Goal: Find specific page/section: Find specific page/section

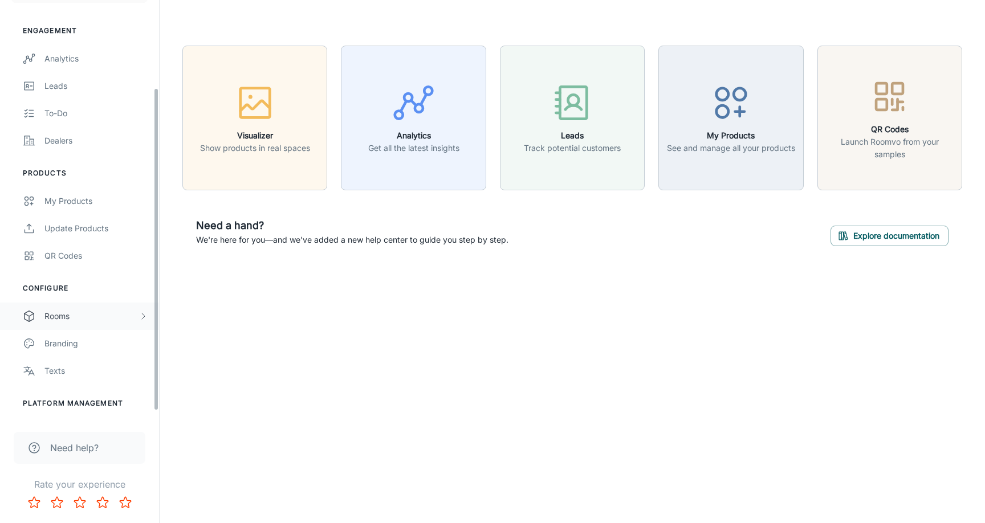
scroll to position [121, 0]
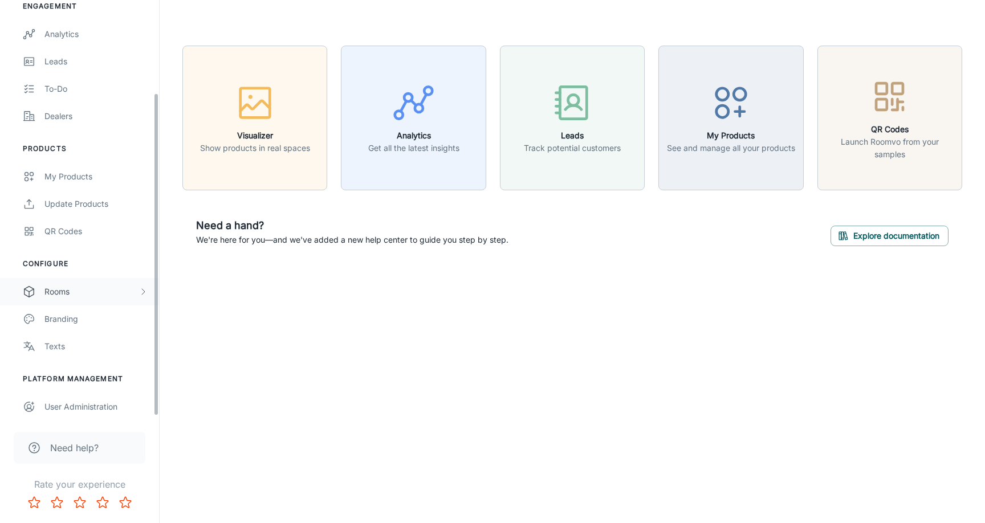
click at [115, 283] on div "Rooms" at bounding box center [79, 291] width 159 height 27
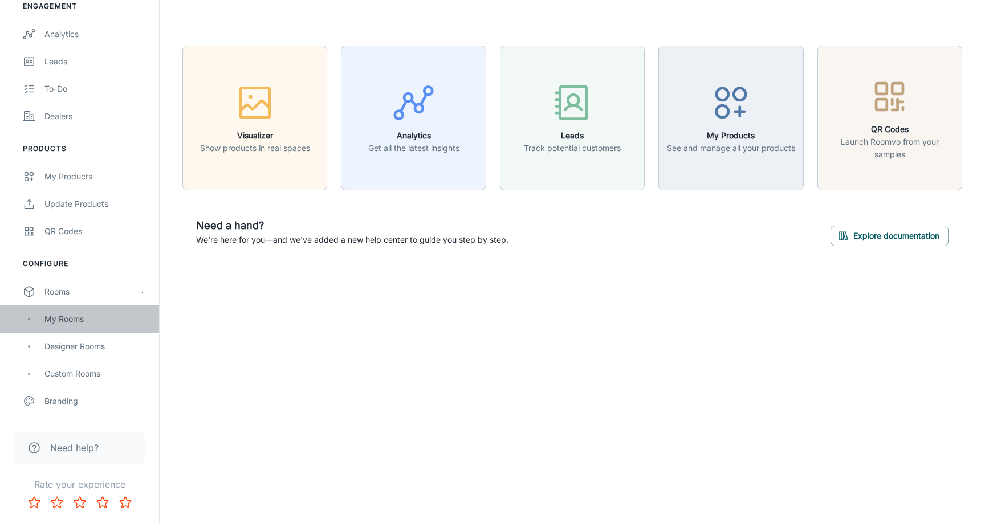
click at [95, 321] on div "My Rooms" at bounding box center [95, 319] width 103 height 13
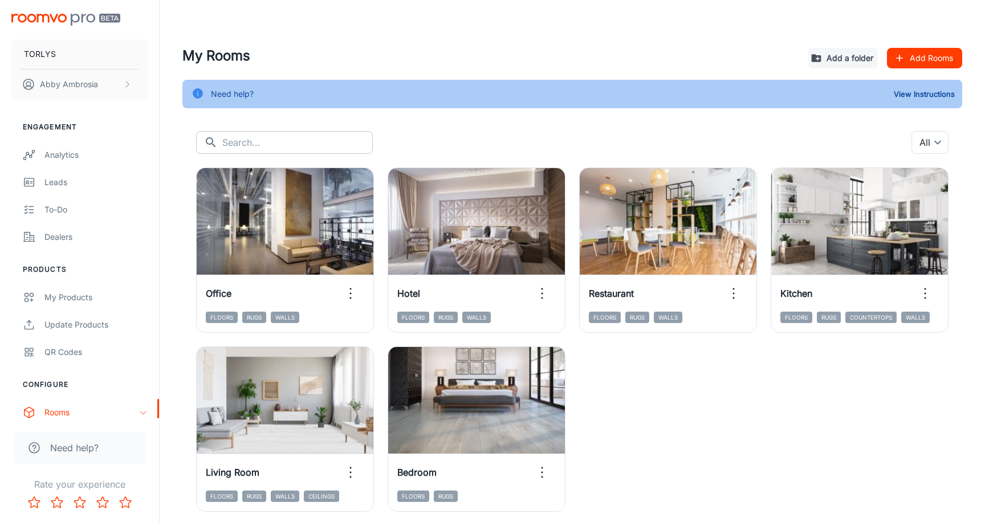
click at [289, 144] on input "text" at bounding box center [297, 142] width 150 height 23
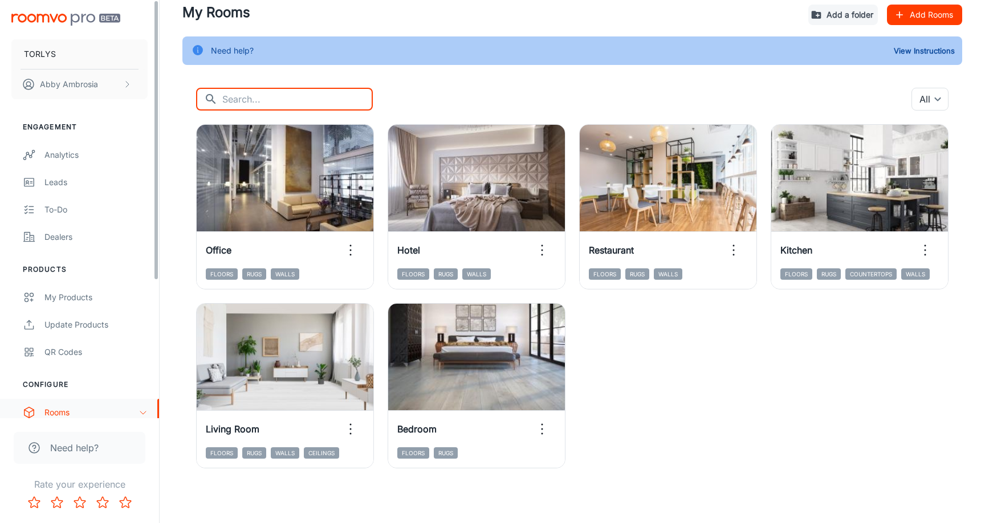
scroll to position [43, 0]
click at [78, 409] on div "Rooms" at bounding box center [91, 412] width 94 height 13
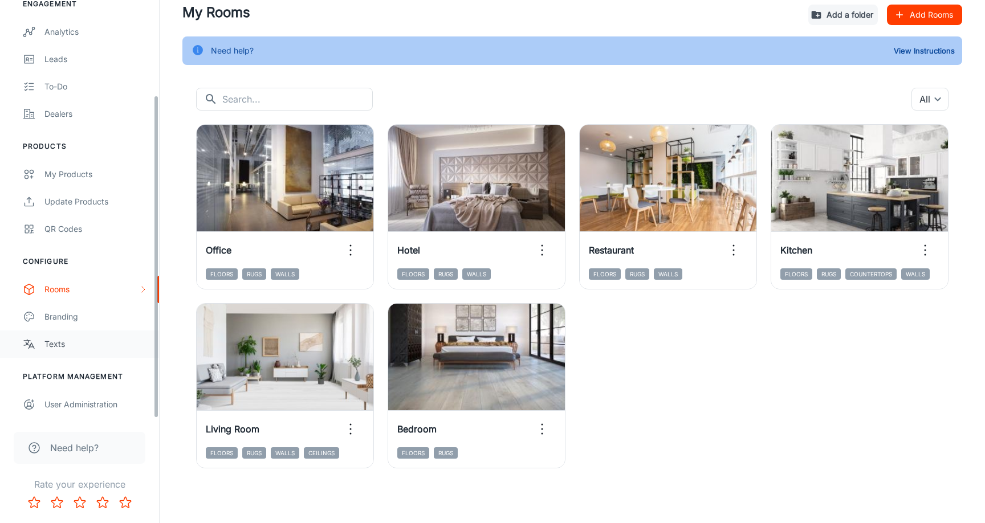
scroll to position [123, 0]
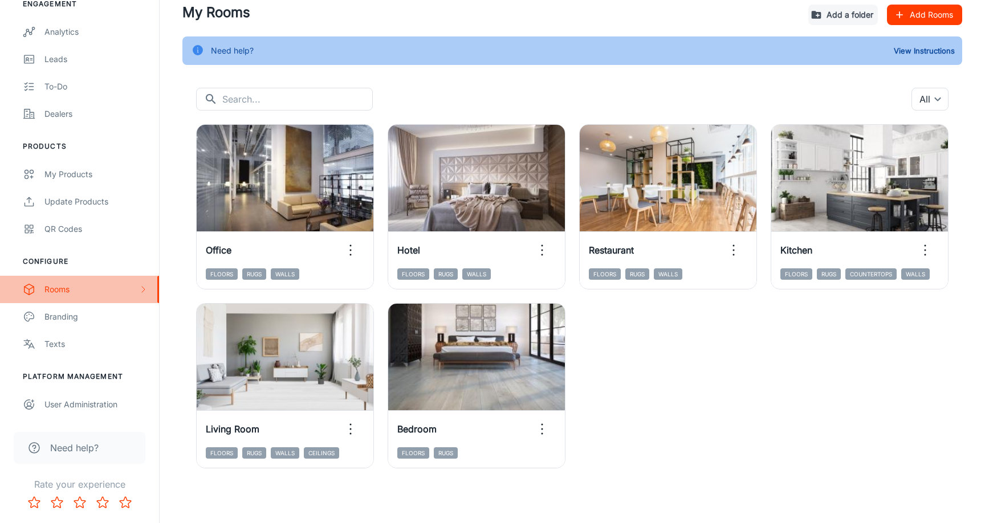
click at [121, 294] on div "Rooms" at bounding box center [91, 289] width 94 height 13
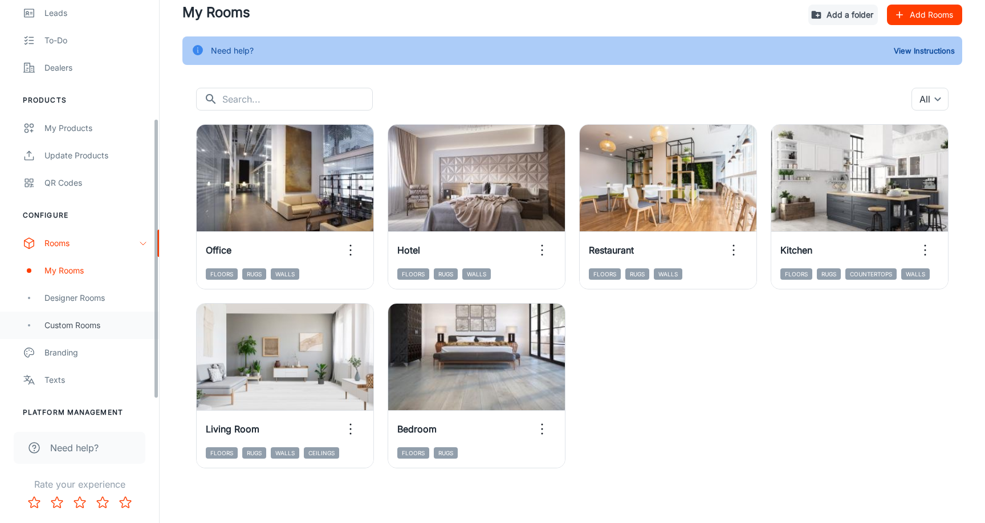
scroll to position [177, 0]
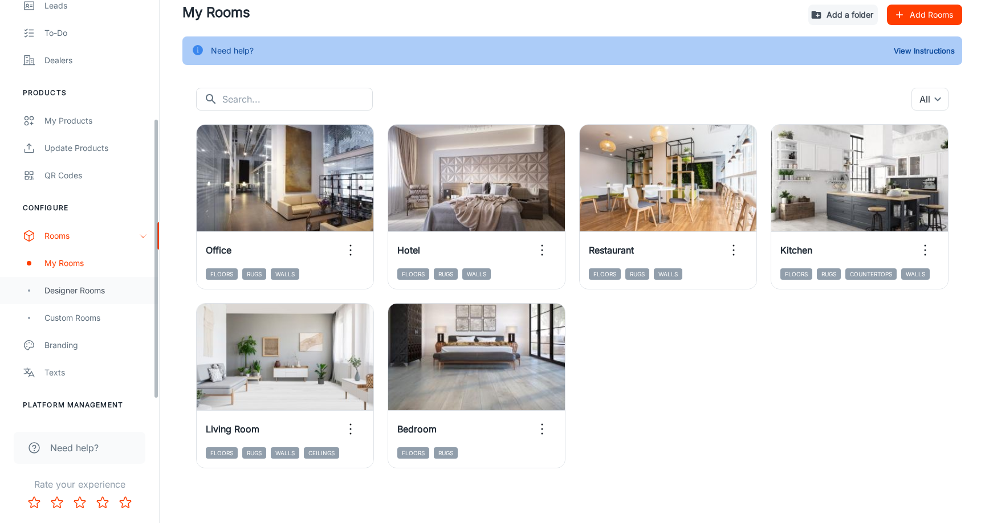
click at [108, 293] on div "Designer Rooms" at bounding box center [95, 290] width 103 height 13
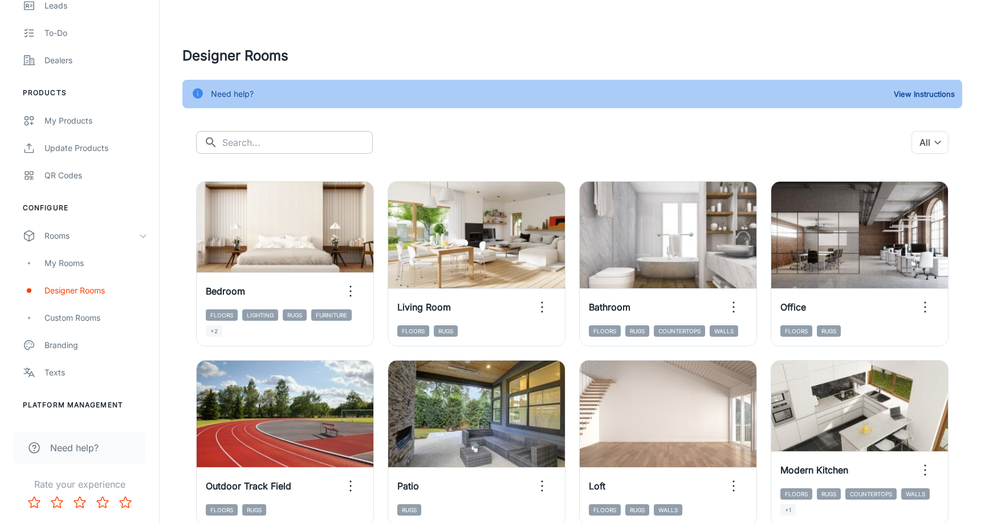
click at [276, 141] on input "text" at bounding box center [297, 142] width 150 height 23
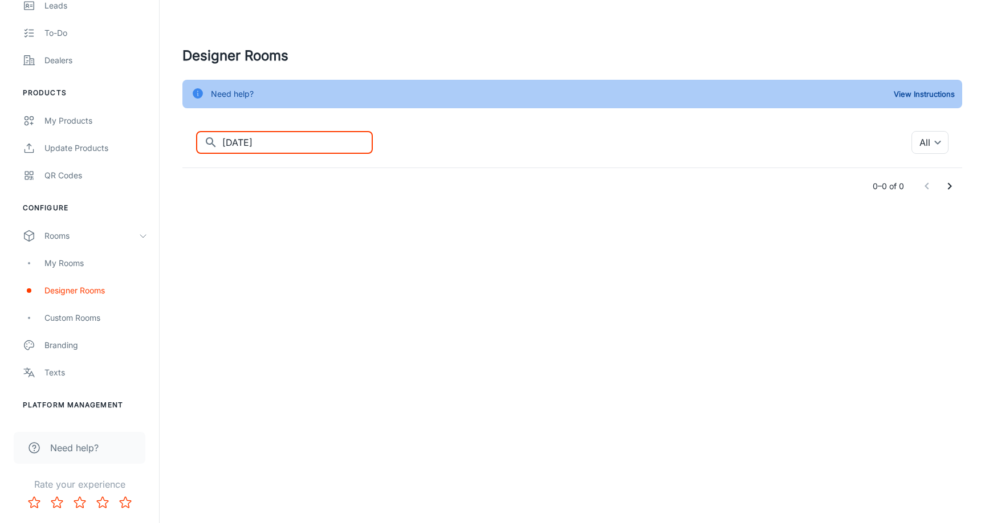
click at [321, 142] on input "[DATE]" at bounding box center [297, 142] width 150 height 23
type input "h"
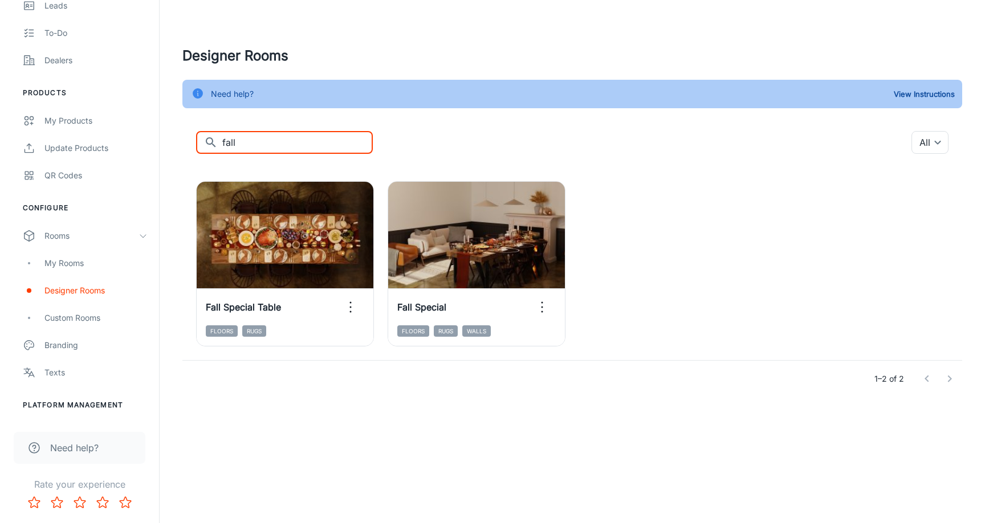
drag, startPoint x: 280, startPoint y: 137, endPoint x: 175, endPoint y: 137, distance: 104.8
click at [175, 137] on div "Designer Rooms Need help? View Instructions ​ fall ​ All ​ Add to my rooms View…" at bounding box center [572, 222] width 807 height 352
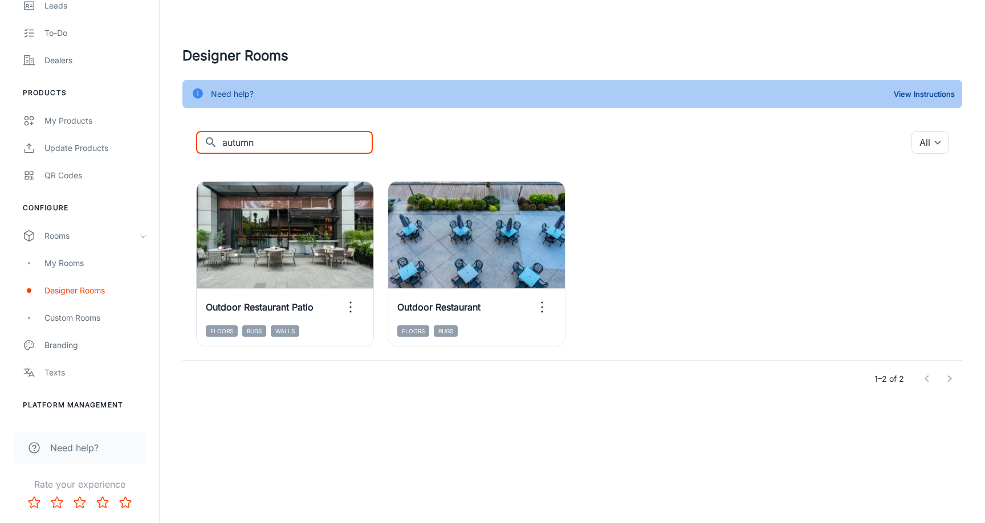
type input "autumn"
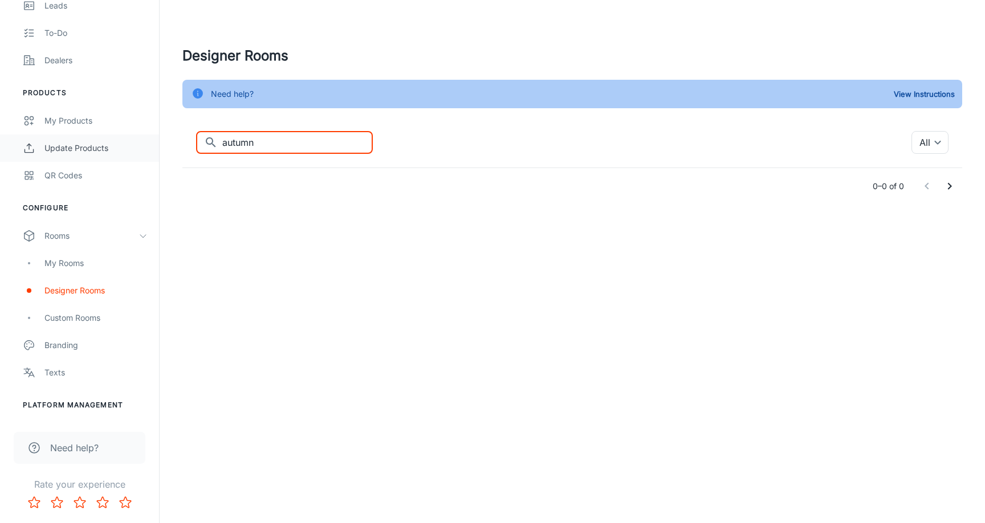
drag, startPoint x: 263, startPoint y: 150, endPoint x: 115, endPoint y: 145, distance: 147.7
click at [115, 145] on div "TORLYS [PERSON_NAME] Engagement Analytics Leads To-do Dealers Products My Produ…" at bounding box center [492, 125] width 985 height 250
